Goal: Task Accomplishment & Management: Manage account settings

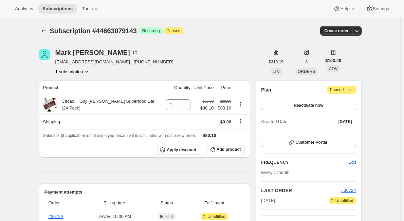
click at [75, 71] on button "1 subscription" at bounding box center [72, 71] width 35 height 7
click at [199, 59] on div "Mark Nesselson marknesselsonmd@gmail.com · +919178385365 1 subscription" at bounding box center [152, 62] width 226 height 26
click at [86, 69] on icon "Product actions" at bounding box center [86, 71] width 7 height 7
click at [352, 88] on icon at bounding box center [349, 90] width 7 height 7
click at [347, 104] on span "Cancel subscription" at bounding box center [344, 103] width 38 height 5
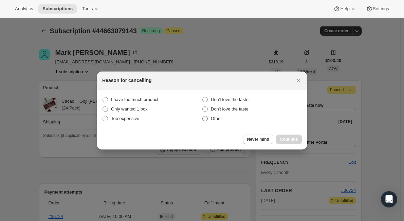
click at [206, 119] on span ":r2i:" at bounding box center [204, 118] width 5 height 5
click at [203, 116] on input "Other" at bounding box center [202, 116] width 0 height 0
radio input "true"
click at [289, 139] on span "Continue" at bounding box center [289, 139] width 18 height 5
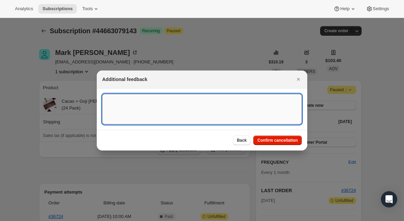
click at [196, 110] on textarea ":r2i:" at bounding box center [202, 109] width 200 height 31
type textarea "product unavailable"
click at [272, 140] on span "Confirm cancellation" at bounding box center [277, 140] width 40 height 5
